Goal: Information Seeking & Learning: Learn about a topic

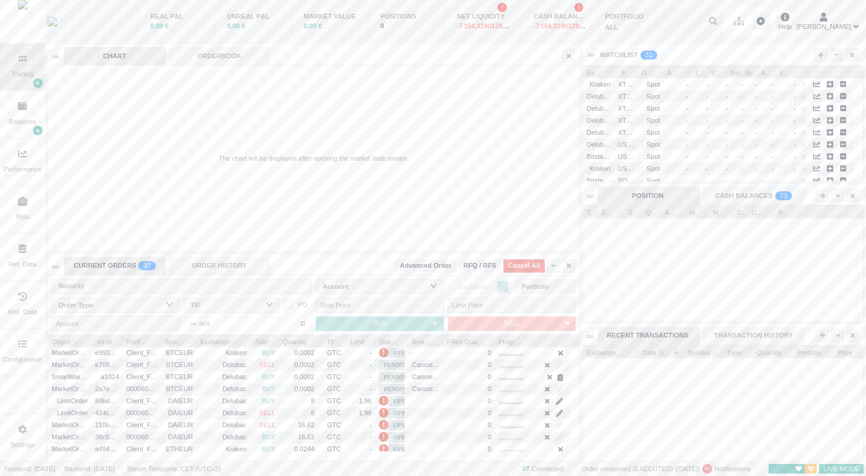
scroll to position [115, 280]
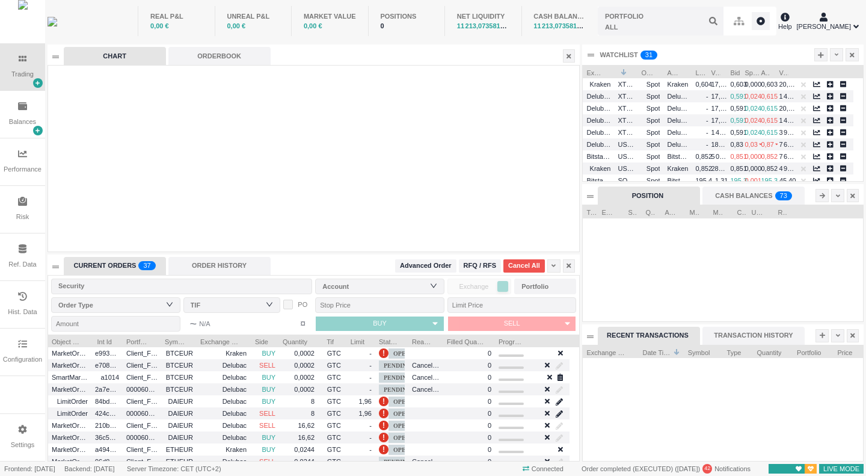
click at [28, 262] on div "Ref. Data" at bounding box center [22, 264] width 28 height 10
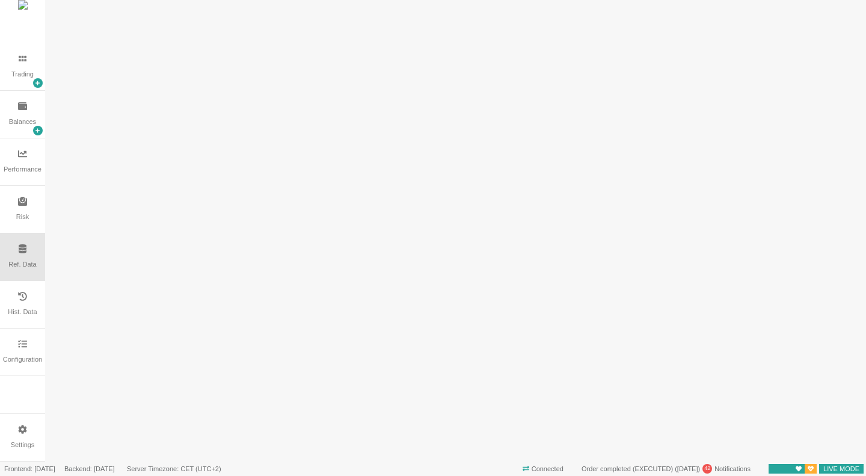
scroll to position [0, 0]
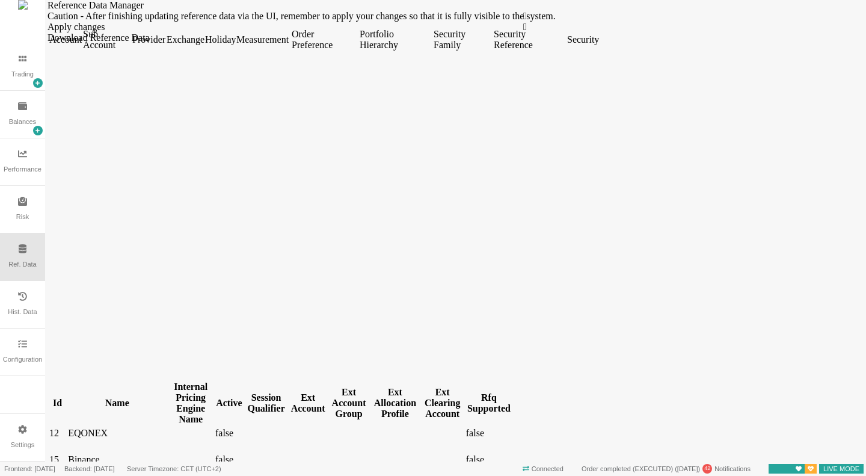
click at [598, 45] on div "Security" at bounding box center [582, 39] width 31 height 11
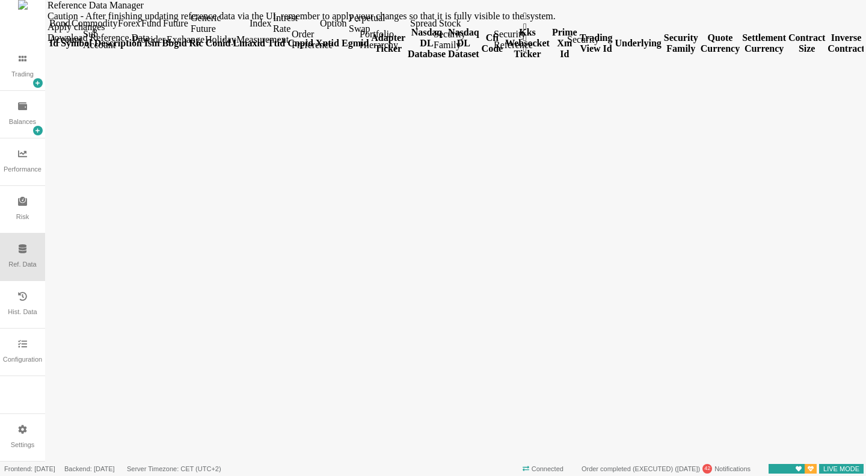
click at [139, 29] on div "Forex" at bounding box center [128, 23] width 21 height 11
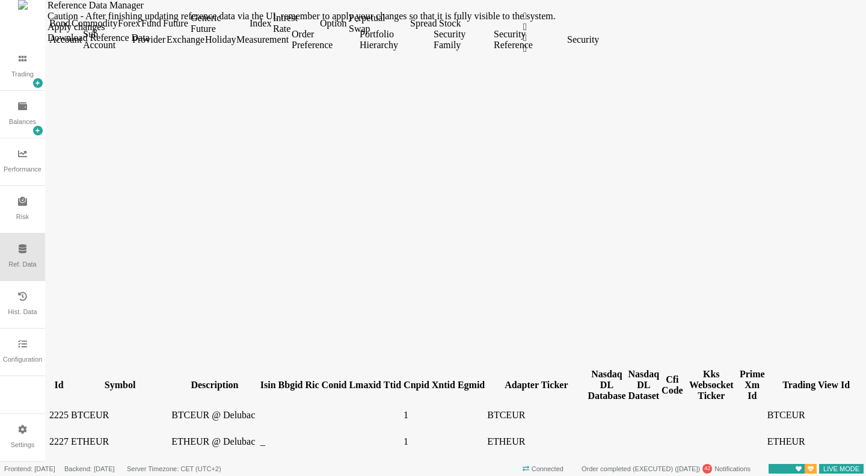
click at [171, 408] on td "BTCEUR @ Delubac" at bounding box center [215, 414] width 88 height 13
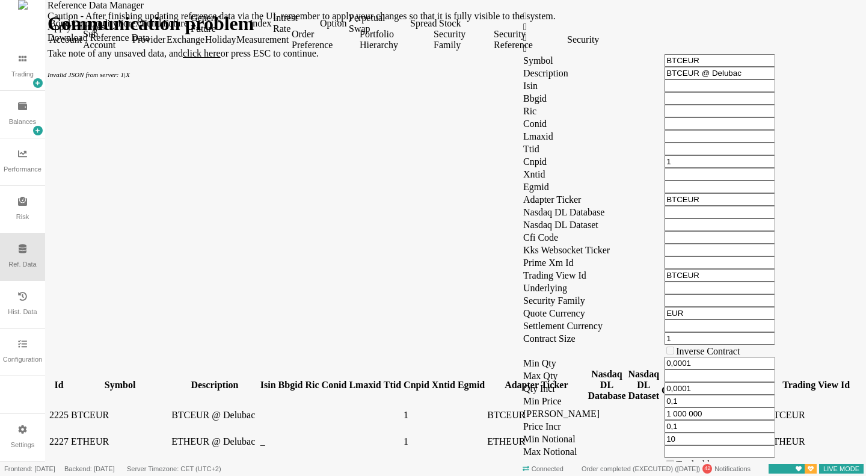
scroll to position [482, 0]
click at [171, 435] on td "ETHEUR @ Delubac" at bounding box center [215, 441] width 88 height 13
click at [126, 435] on td "ETHEUR" at bounding box center [119, 441] width 99 height 13
click at [188, 435] on td "ETHEUR @ Delubac" at bounding box center [215, 441] width 88 height 13
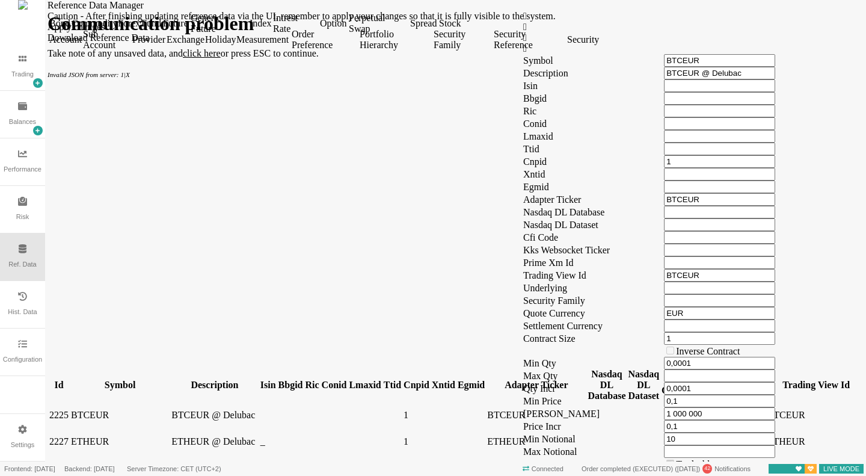
click at [189, 461] on td "ZAUDJPY@Kraken" at bounding box center [215, 467] width 88 height 13
click at [121, 461] on td "ZAUDJPY" at bounding box center [119, 467] width 99 height 13
click at [69, 435] on td "2227" at bounding box center [59, 441] width 20 height 13
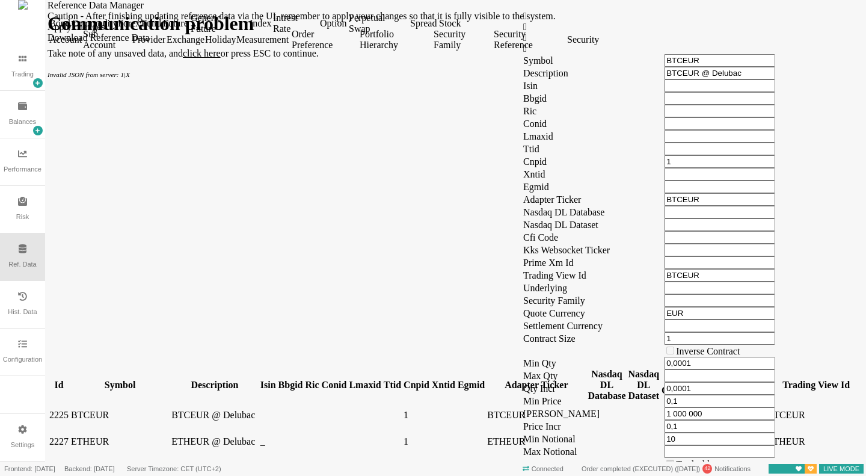
click at [69, 435] on td "2227" at bounding box center [59, 441] width 20 height 13
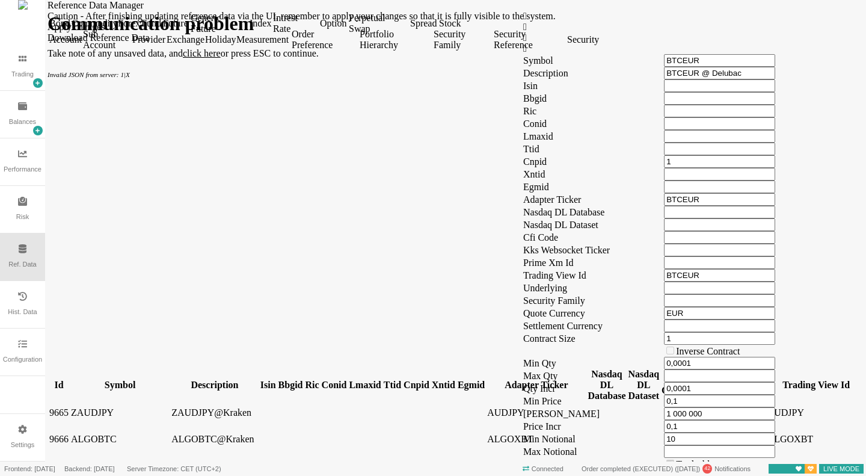
scroll to position [0, 0]
click at [69, 379] on div "Id" at bounding box center [58, 384] width 19 height 11
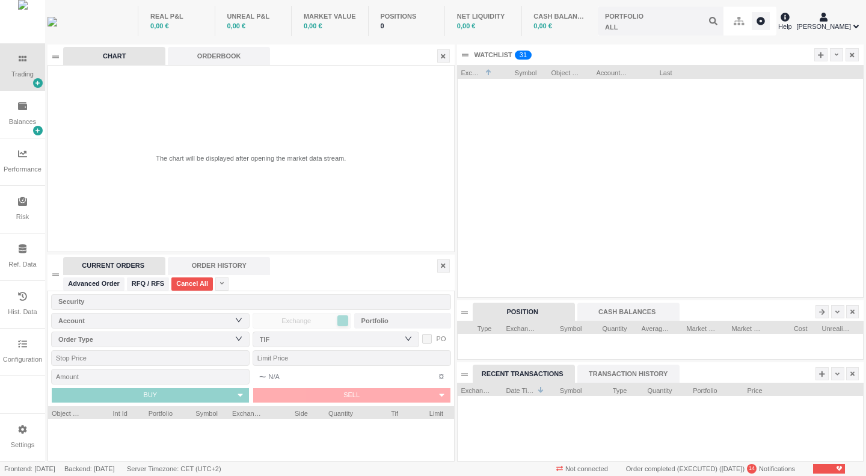
scroll to position [78, 405]
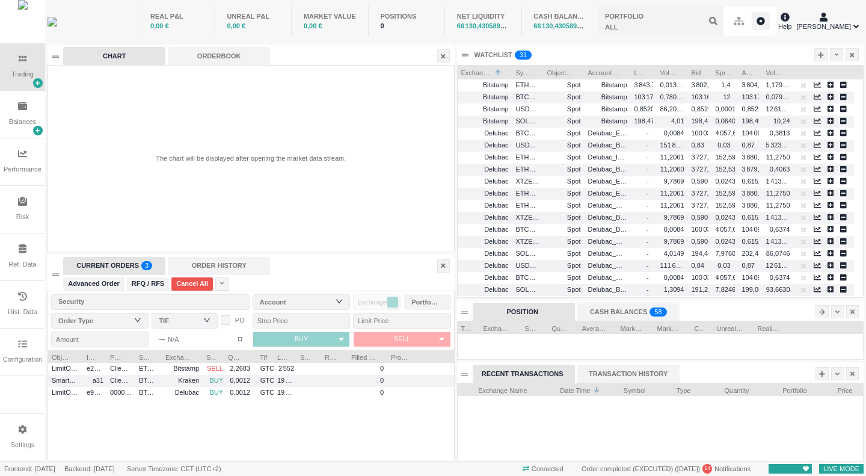
click at [30, 273] on div "Ref. Data" at bounding box center [22, 256] width 45 height 47
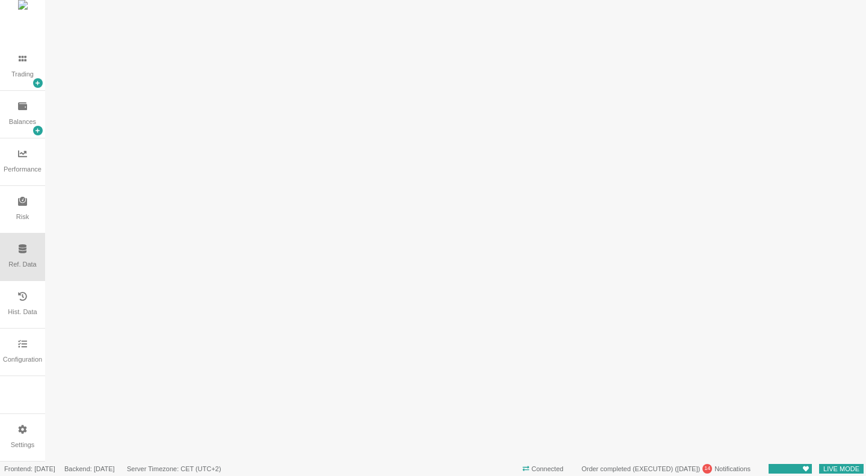
scroll to position [0, 0]
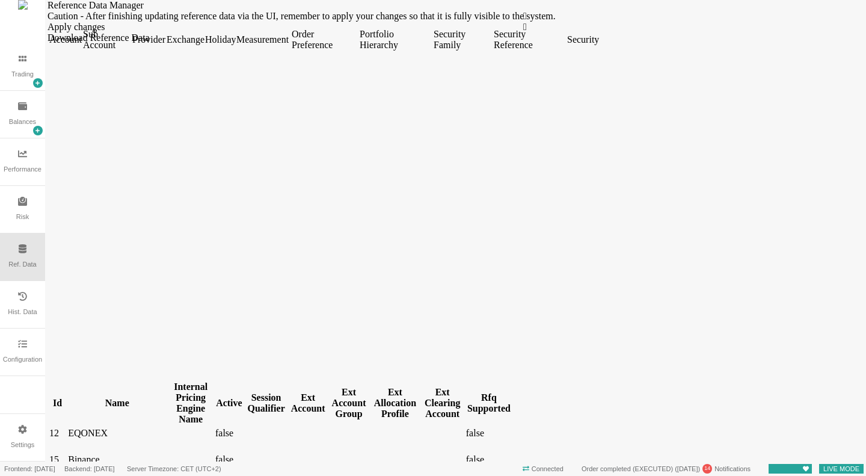
click at [598, 45] on div "Security" at bounding box center [582, 39] width 31 height 11
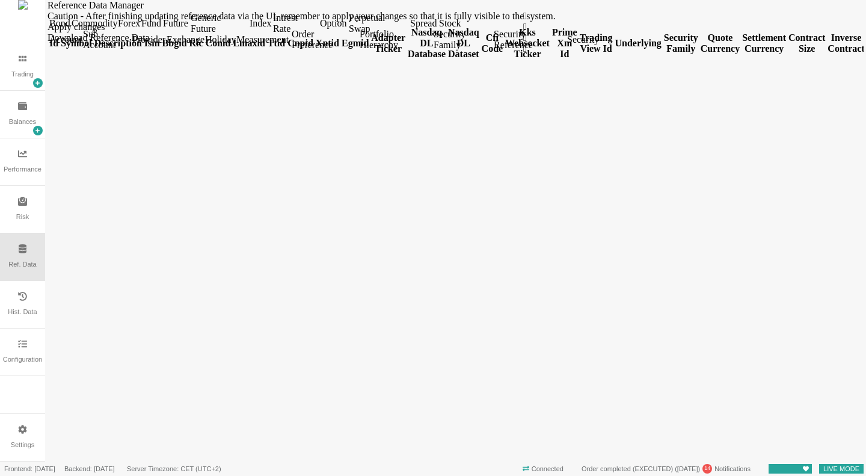
click at [139, 29] on div "Forex" at bounding box center [128, 23] width 21 height 11
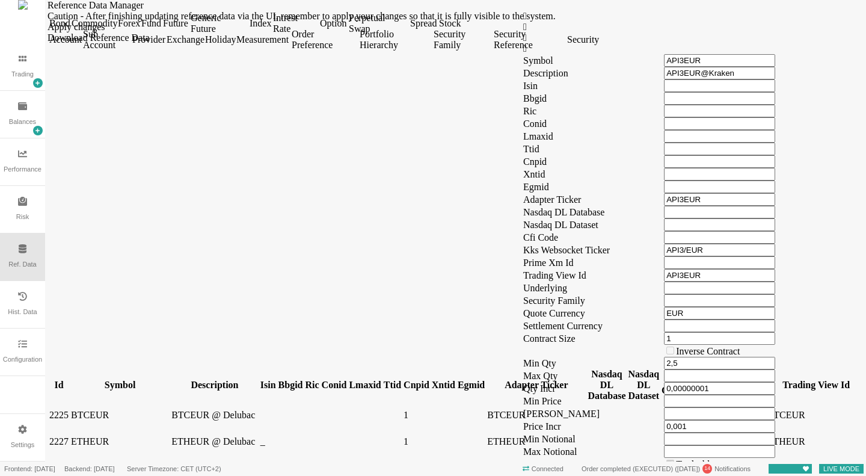
click at [131, 408] on td "BTCEUR" at bounding box center [119, 414] width 99 height 13
drag, startPoint x: 757, startPoint y: 324, endPoint x: 700, endPoint y: 328, distance: 57.3
click at [700, 407] on tr "Max Price 1 000 000" at bounding box center [646, 413] width 247 height 13
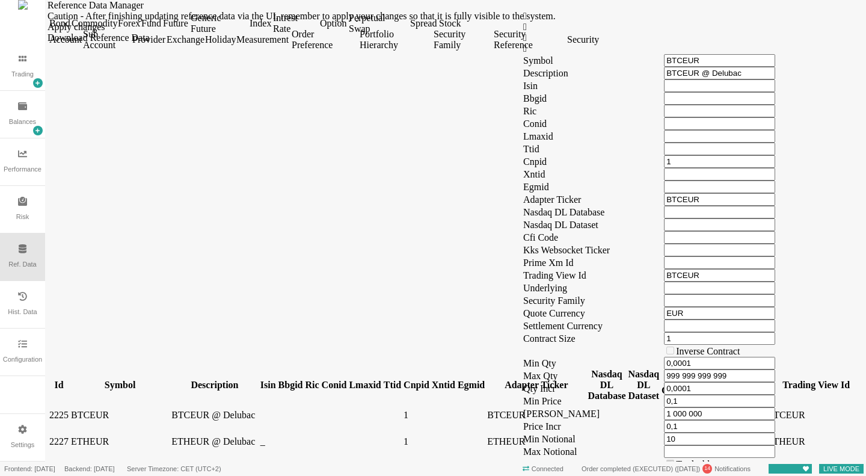
click at [260, 435] on td "_" at bounding box center [268, 441] width 17 height 13
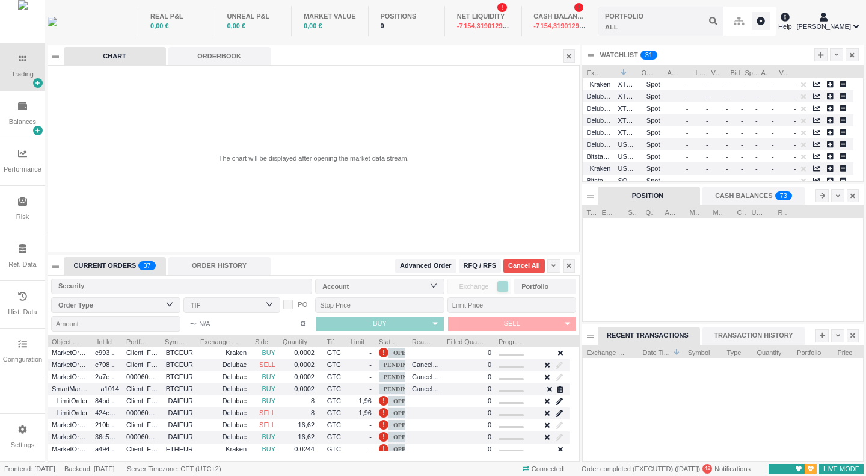
scroll to position [115, 280]
click at [28, 258] on div "Ref. Data" at bounding box center [22, 256] width 45 height 47
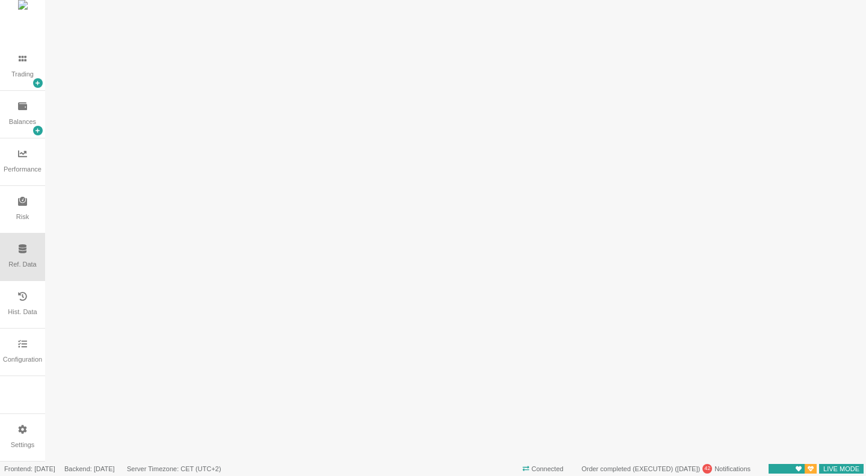
scroll to position [0, 0]
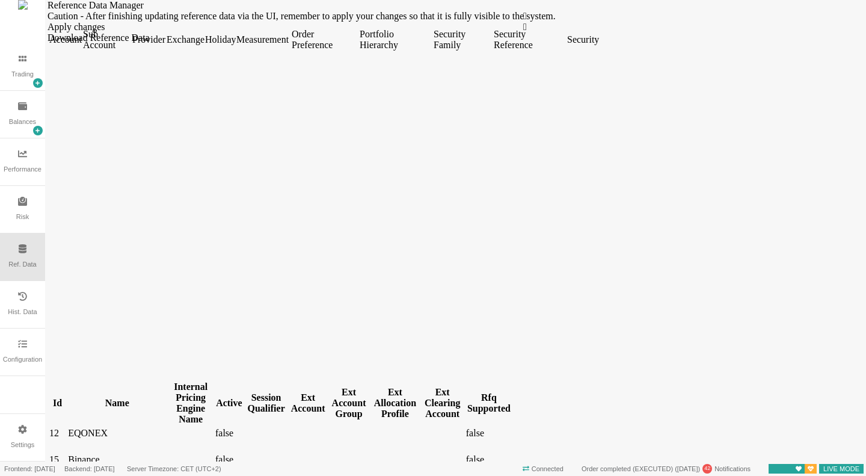
click at [598, 45] on div "Security" at bounding box center [582, 39] width 31 height 11
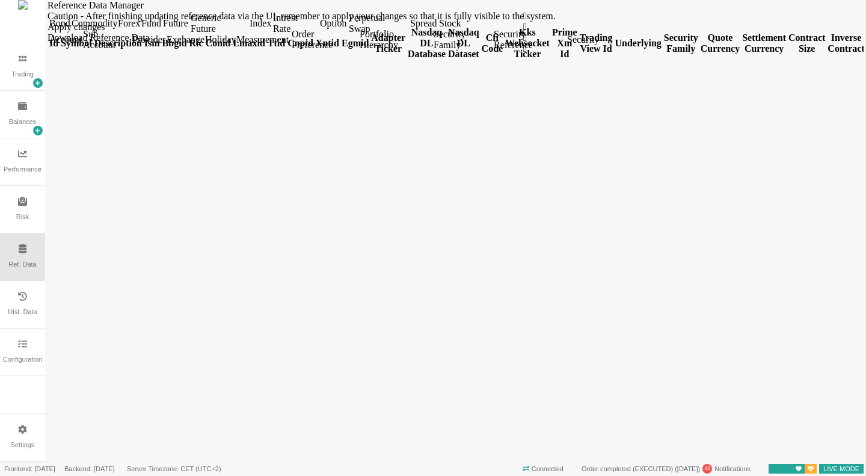
click at [139, 29] on div "Forex" at bounding box center [128, 23] width 21 height 11
